Goal: Transaction & Acquisition: Purchase product/service

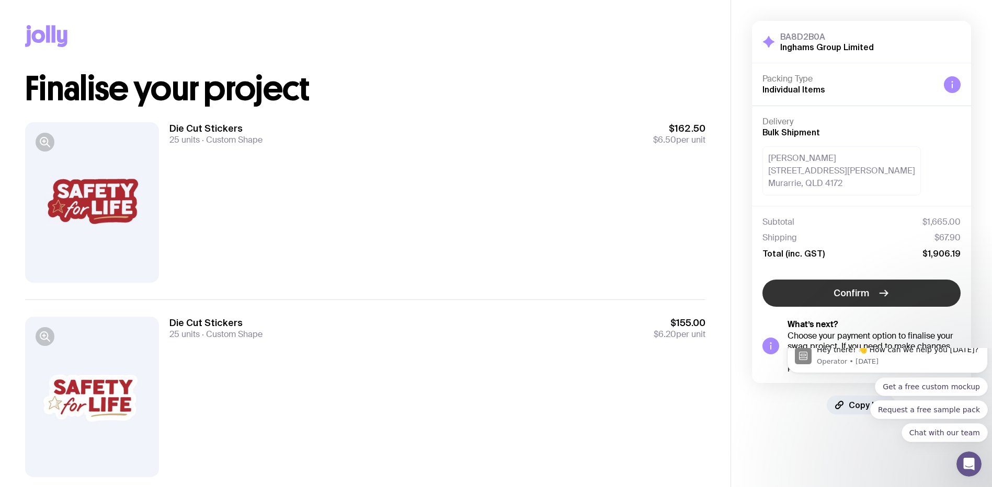
click at [863, 298] on span "Confirm" at bounding box center [851, 293] width 36 height 13
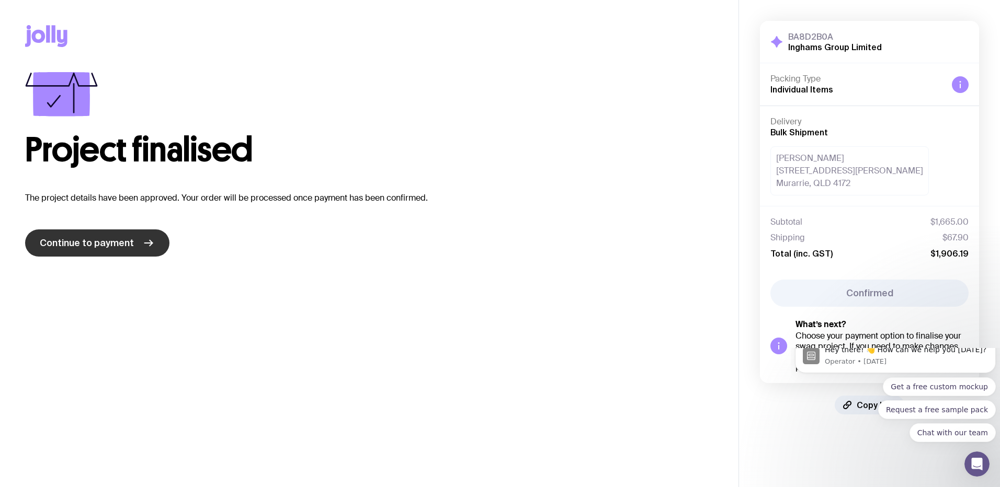
click at [138, 251] on link "Continue to payment" at bounding box center [97, 243] width 144 height 27
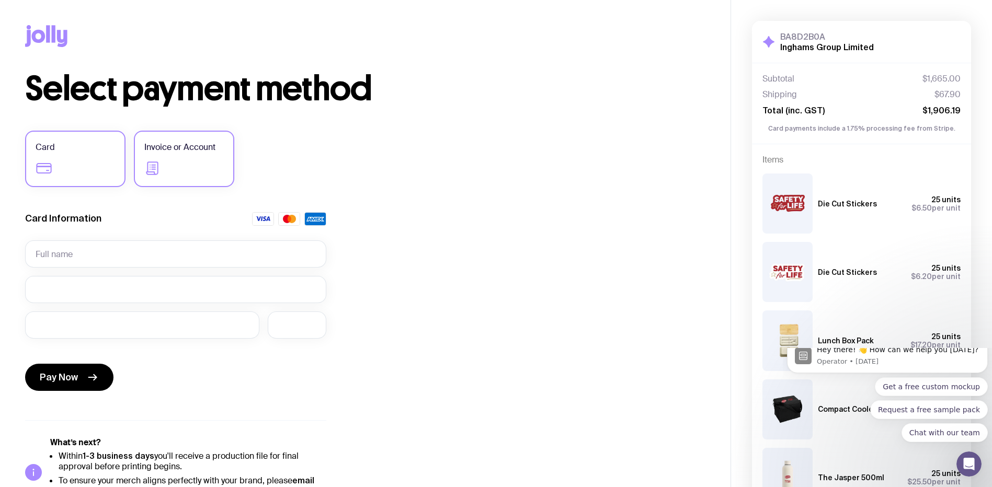
click at [179, 163] on label "Invoice or Account" at bounding box center [184, 159] width 100 height 56
click at [0, 0] on input "Invoice or Account" at bounding box center [0, 0] width 0 height 0
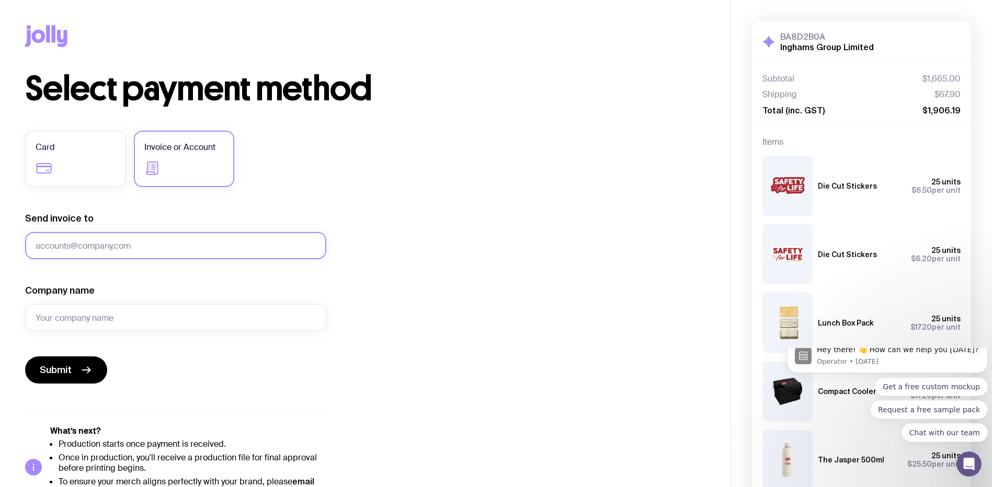
click at [116, 245] on input "Send invoice to" at bounding box center [175, 245] width 301 height 27
type input "[EMAIL_ADDRESS][DOMAIN_NAME]"
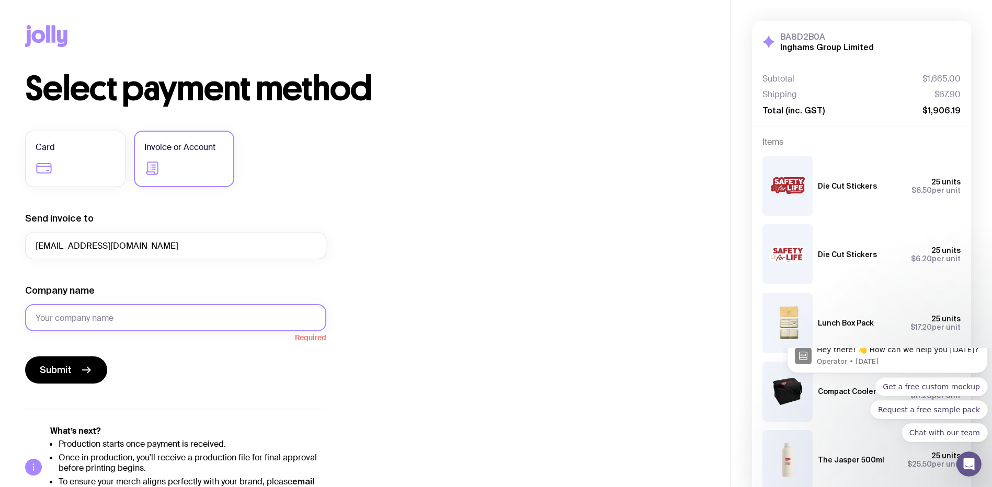
click at [171, 325] on input "Company name" at bounding box center [175, 317] width 301 height 27
type input "Inghams Group Limited"
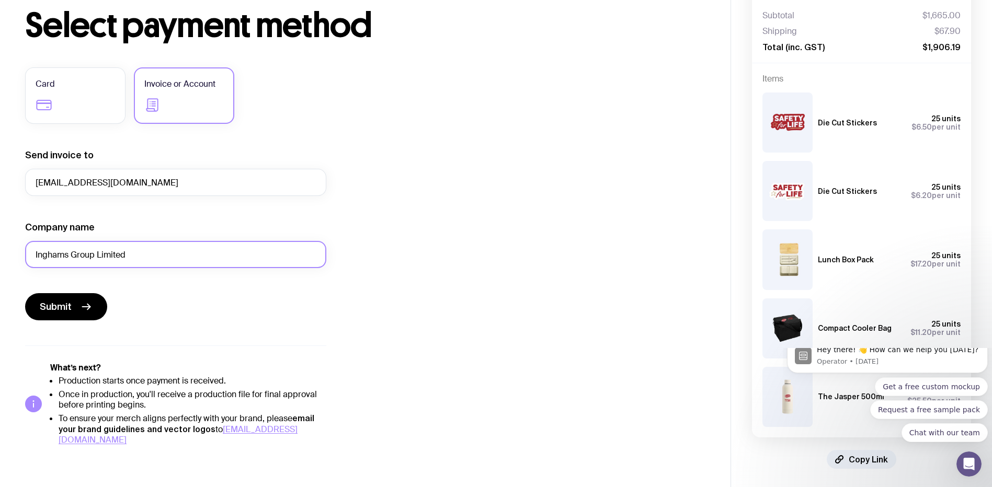
scroll to position [66, 0]
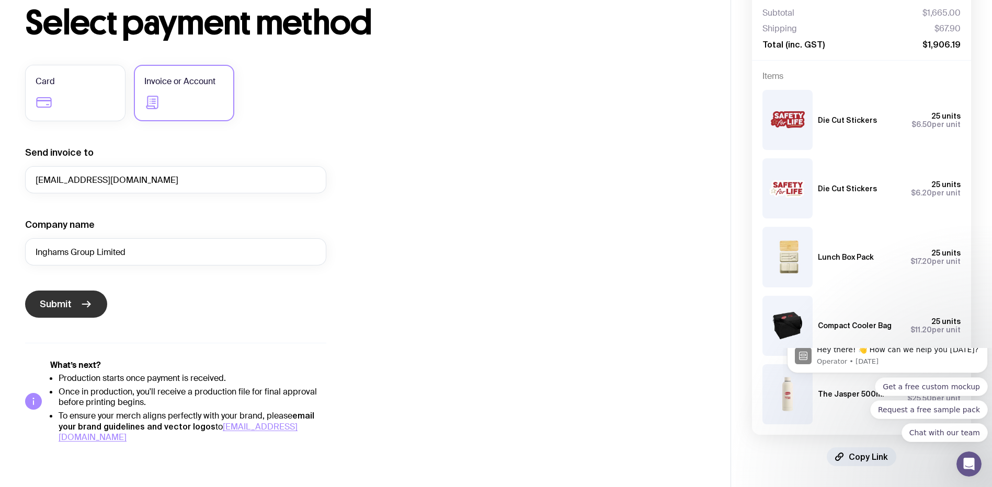
click at [52, 311] on button "Submit" at bounding box center [66, 304] width 82 height 27
